Goal: Task Accomplishment & Management: Use online tool/utility

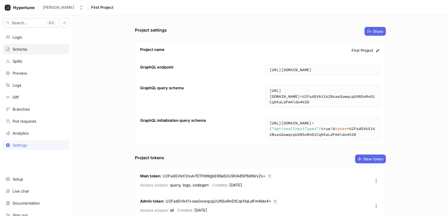
click at [35, 49] on div "Schema" at bounding box center [36, 49] width 61 height 5
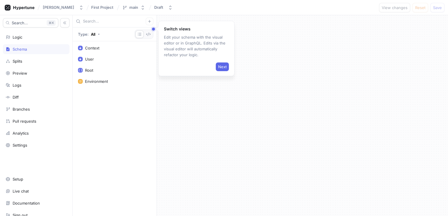
click at [157, 147] on div at bounding box center [302, 115] width 291 height 201
click at [224, 67] on span "Next" at bounding box center [222, 67] width 9 height 4
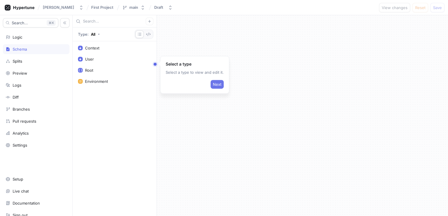
click at [215, 83] on span "Next" at bounding box center [217, 85] width 9 height 4
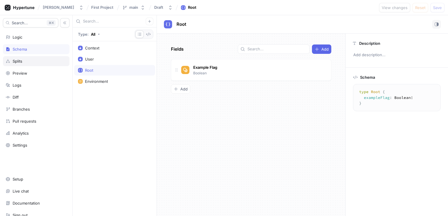
click at [43, 60] on div "Splits" at bounding box center [36, 61] width 61 height 5
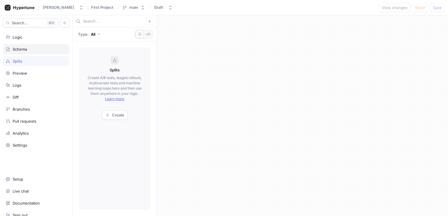
click at [33, 50] on div "Schema" at bounding box center [36, 49] width 61 height 5
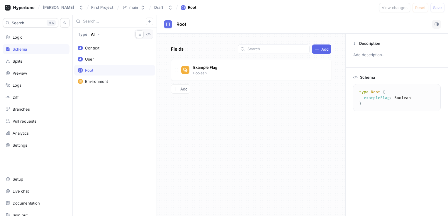
click at [196, 96] on div "Fields Add Example Flag Boolean To pick up a draggable item, press the space ba…" at bounding box center [251, 125] width 188 height 183
type textarea "x"
click at [325, 48] on span "Add" at bounding box center [324, 49] width 7 height 4
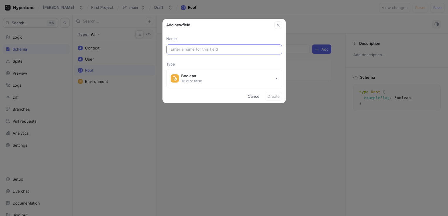
click at [211, 50] on input "text" at bounding box center [224, 50] width 107 height 6
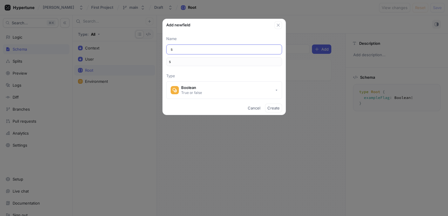
type input "si"
type input "sig"
type input "sign"
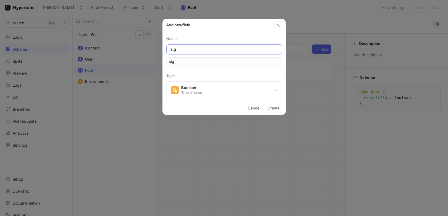
type input "sign"
type input "signi"
type input "signin"
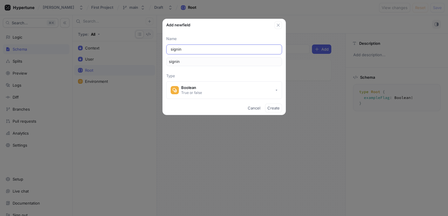
type input "signinf"
type input "signinfl"
type input "signinflo"
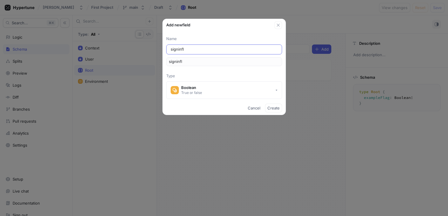
type input "signinflo"
type input "signinflow"
type input "signnflow"
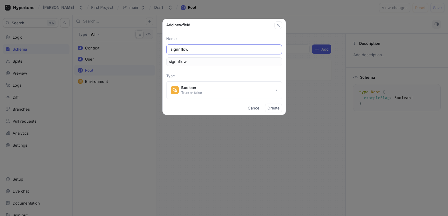
type input "signInflow"
type input "signInlow"
type input "signInFlow"
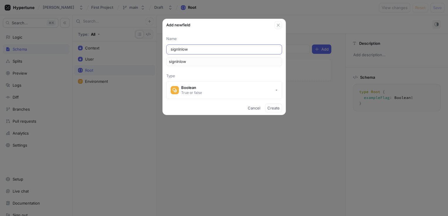
type input "signInFlow"
click at [269, 108] on span "Create" at bounding box center [273, 108] width 12 height 4
type textarea "x"
type textarea "type Root { signInFlow: Boolean! exampleFlag: Boolean! }"
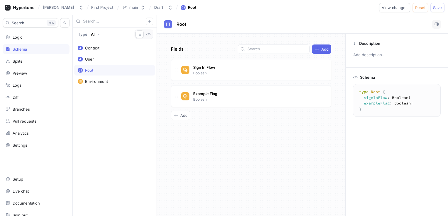
click at [227, 152] on div "Fields Add Sign In Flow Boolean Example Flag Boolean To pick up a draggable ite…" at bounding box center [251, 125] width 188 height 183
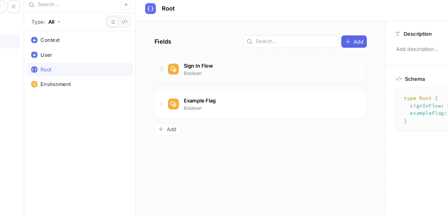
click at [218, 66] on div "Sign In Flow Boolean" at bounding box center [253, 70] width 145 height 12
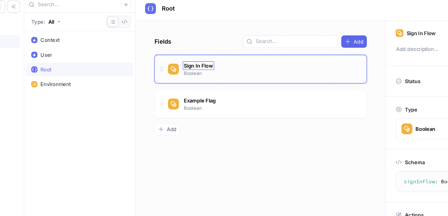
click at [206, 69] on span "Sign In Flow" at bounding box center [204, 67] width 22 height 5
click at [206, 69] on input "Sign In Flow" at bounding box center [204, 67] width 23 height 5
click at [209, 69] on input "Sign In Flow" at bounding box center [204, 67] width 23 height 5
click at [176, 69] on icon at bounding box center [176, 70] width 5 height 5
click at [208, 71] on div "Sign In Flow Boolean" at bounding box center [204, 70] width 25 height 12
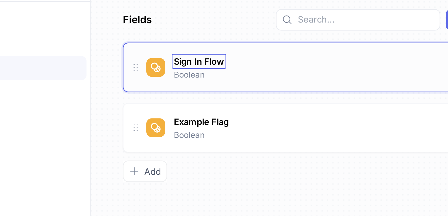
click at [205, 67] on span "Sign In Flow" at bounding box center [204, 67] width 22 height 5
click at [205, 67] on input "Sign In Flow" at bounding box center [204, 67] width 23 height 5
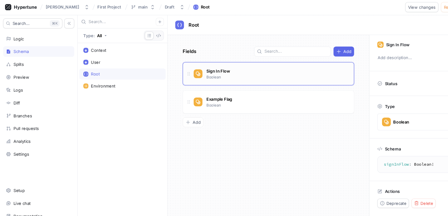
click at [315, 69] on div "Sign In Flow Boolean" at bounding box center [253, 70] width 145 height 12
click at [205, 65] on span "Sign In Flow" at bounding box center [204, 67] width 22 height 5
click at [205, 65] on input "Sign In Flow" at bounding box center [204, 67] width 23 height 5
click at [184, 72] on div at bounding box center [185, 70] width 8 height 8
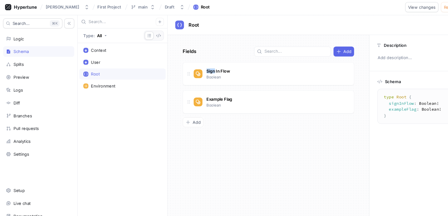
click at [176, 71] on div "Fields Add Sign In Flow Boolean Example Flag Boolean To pick up a draggable ite…" at bounding box center [251, 125] width 188 height 183
click at [176, 71] on icon at bounding box center [176, 70] width 5 height 5
click at [176, 71] on icon at bounding box center [177, 70] width 2 height 3
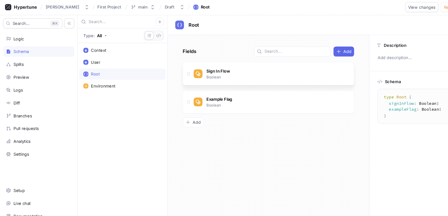
click at [176, 71] on icon at bounding box center [177, 70] width 2 height 3
click at [278, 47] on input "text" at bounding box center [277, 49] width 60 height 6
type textarea "x"
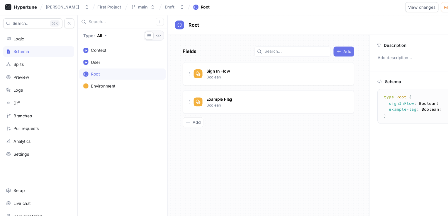
click at [320, 50] on div "Add" at bounding box center [322, 49] width 14 height 5
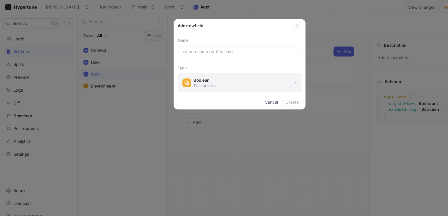
click at [264, 82] on button "Boolean True or false" at bounding box center [224, 79] width 116 height 18
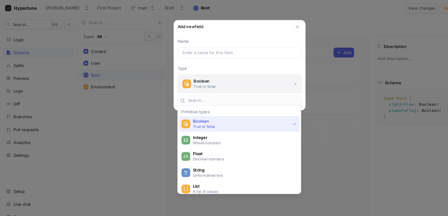
click at [265, 81] on button "Boolean True or false" at bounding box center [224, 79] width 116 height 18
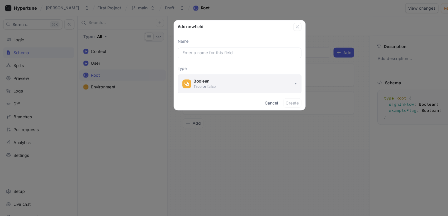
click at [265, 81] on button "Boolean True or false" at bounding box center [224, 79] width 116 height 18
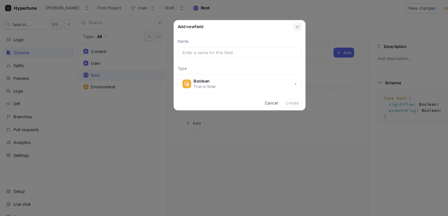
click at [278, 25] on icon "button" at bounding box center [277, 25] width 3 height 3
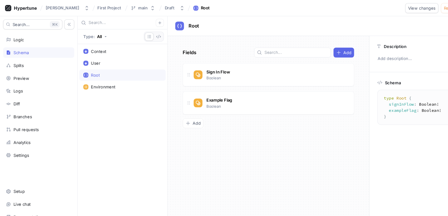
click at [152, 141] on div "Context User Root Environment" at bounding box center [115, 128] width 84 height 175
